Goal: Information Seeking & Learning: Learn about a topic

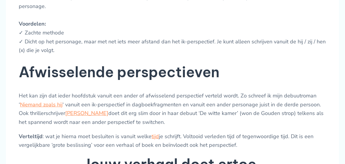
scroll to position [715, 0]
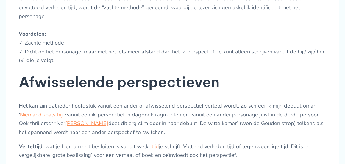
click at [268, 129] on div "Elk verhaal heeft een vertelperspectief van waaruit het verhaal verteld wordt. …" at bounding box center [173, 126] width 308 height 1190
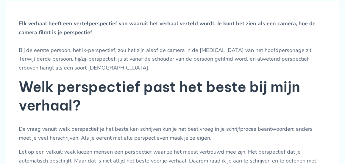
scroll to position [226, 0]
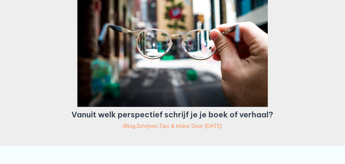
click at [37, 0] on div at bounding box center [172, 43] width 301 height 127
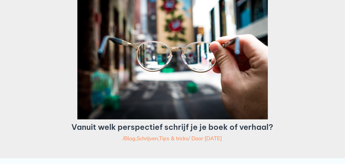
drag, startPoint x: 37, startPoint y: 0, endPoint x: 290, endPoint y: 75, distance: 263.3
click at [290, 75] on div at bounding box center [172, 56] width 301 height 127
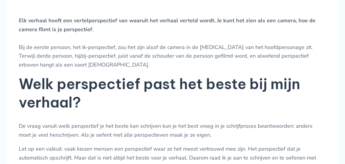
scroll to position [206, 0]
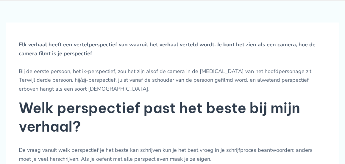
drag, startPoint x: 241, startPoint y: 117, endPoint x: 13, endPoint y: 14, distance: 249.7
drag, startPoint x: 13, startPoint y: 14, endPoint x: 45, endPoint y: 84, distance: 76.4
copy div "Elk verhaal heeft een vertelperspectief van waaruit het verhaal verteld wordt. …"
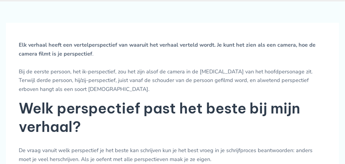
copy div "Elk verhaal heeft een vertelperspectief van waaruit het verhaal verteld wordt. …"
